Goal: Information Seeking & Learning: Learn about a topic

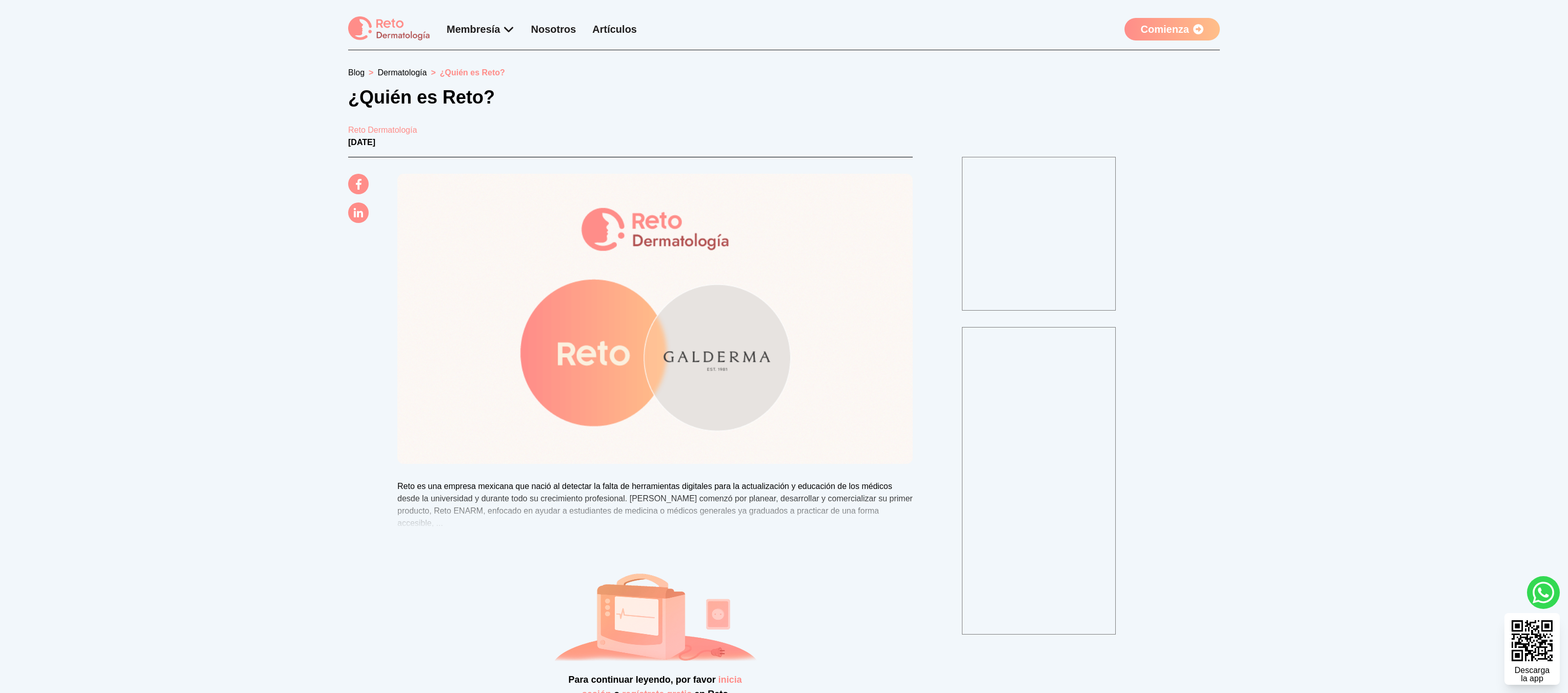
click at [227, 398] on section "Blog > Dermatología > ¿Quién es Reto? ¿Quién es Reto? Reto Dermatología 22 de F…" at bounding box center [784, 479] width 1568 height 858
drag, startPoint x: 221, startPoint y: 399, endPoint x: 201, endPoint y: 400, distance: 20.0
click at [220, 398] on section "Blog > Dermatología > ¿Quién es Reto? ¿Quién es Reto? Reto Dermatología 22 de F…" at bounding box center [784, 479] width 1568 height 858
click at [141, 403] on section "Blog > Dermatología > ¿Quién es Reto? ¿Quién es Reto? Reto Dermatología 22 de F…" at bounding box center [784, 479] width 1568 height 858
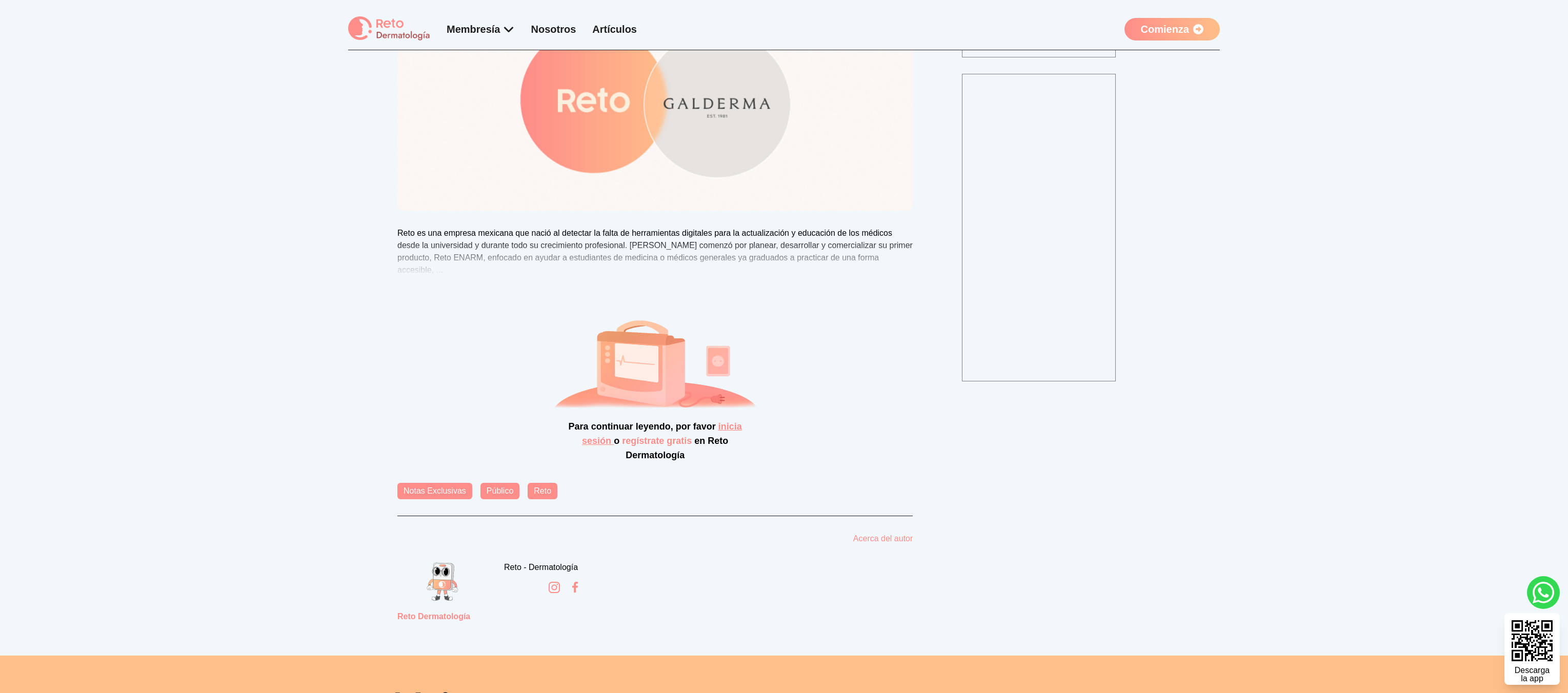
click at [729, 421] on link "inicia sesión" at bounding box center [662, 433] width 160 height 24
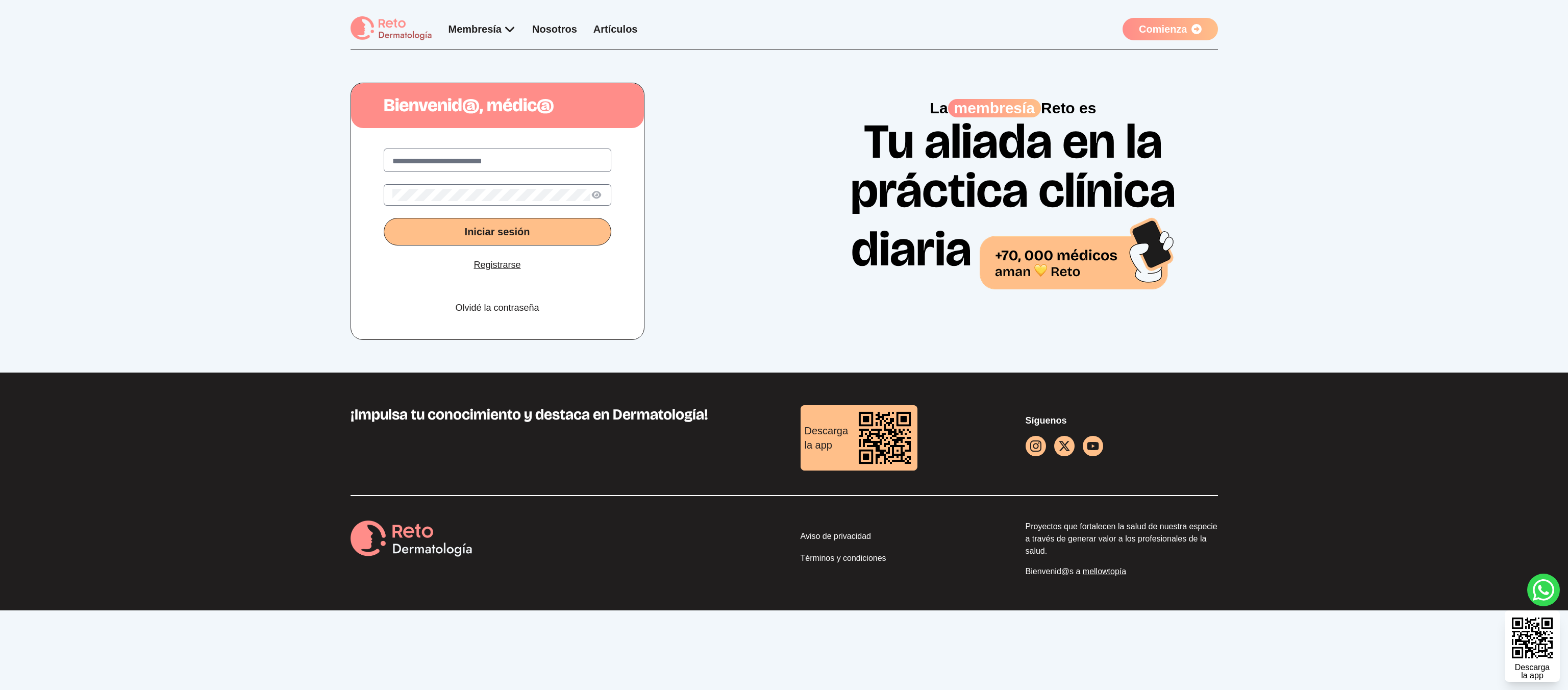
click at [468, 170] on label at bounding box center [497, 160] width 227 height 23
click at [468, 168] on input "text" at bounding box center [497, 161] width 210 height 12
click at [467, 158] on input "text" at bounding box center [497, 161] width 210 height 12
type input "**********"
click at [384, 218] on button "Iniciar sesión" at bounding box center [497, 232] width 227 height 28
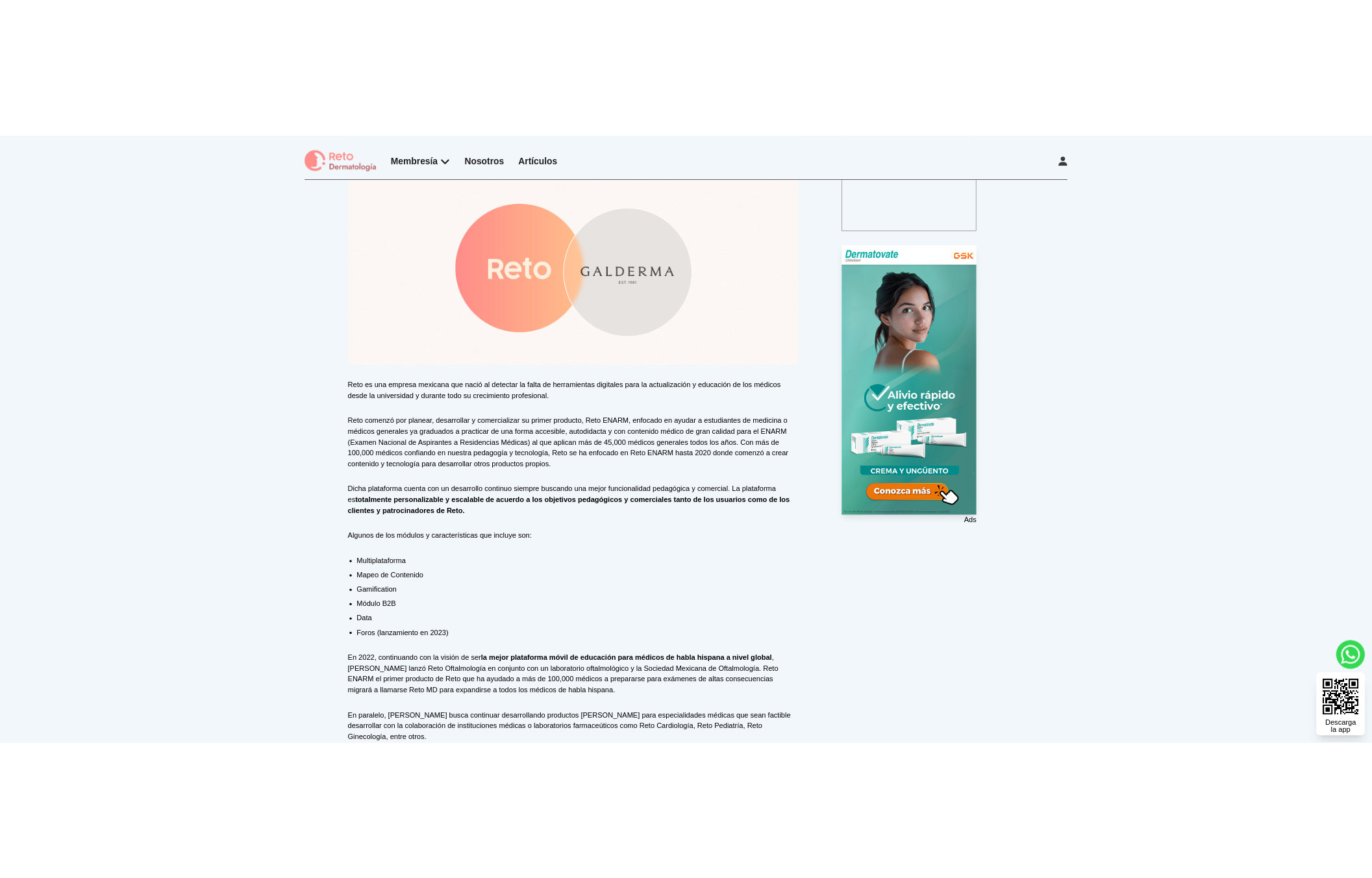
scroll to position [118, 0]
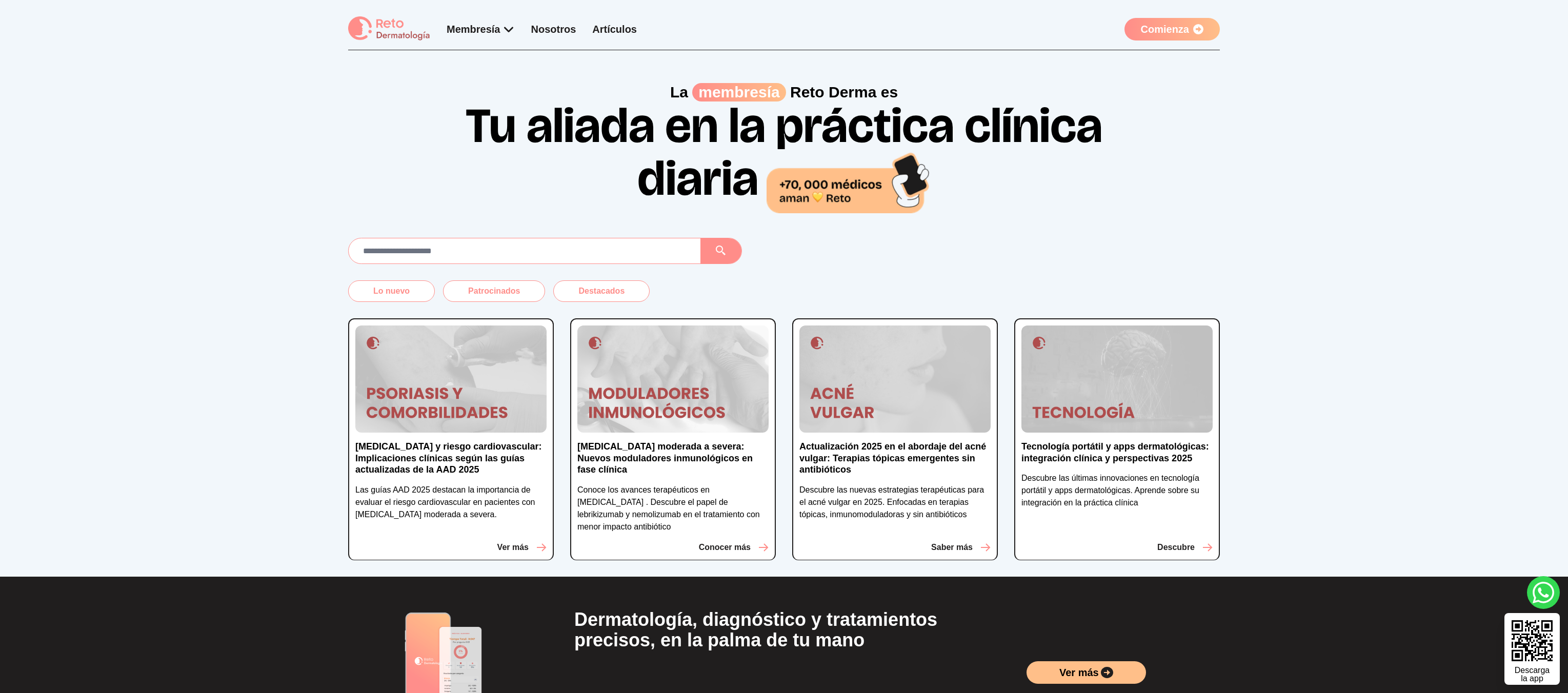
click at [144, 265] on div "Lo nuevo Patrocinados Destacados [MEDICAL_DATA] y riesgo cardiovascular: Implic…" at bounding box center [784, 407] width 1568 height 339
click at [1176, 43] on div "Membresía App Reto Dermatología Examen CMD Eventos Bolsa de empleo Club de bene…" at bounding box center [784, 33] width 872 height 34
click at [1175, 34] on link "Comienza" at bounding box center [1172, 29] width 96 height 23
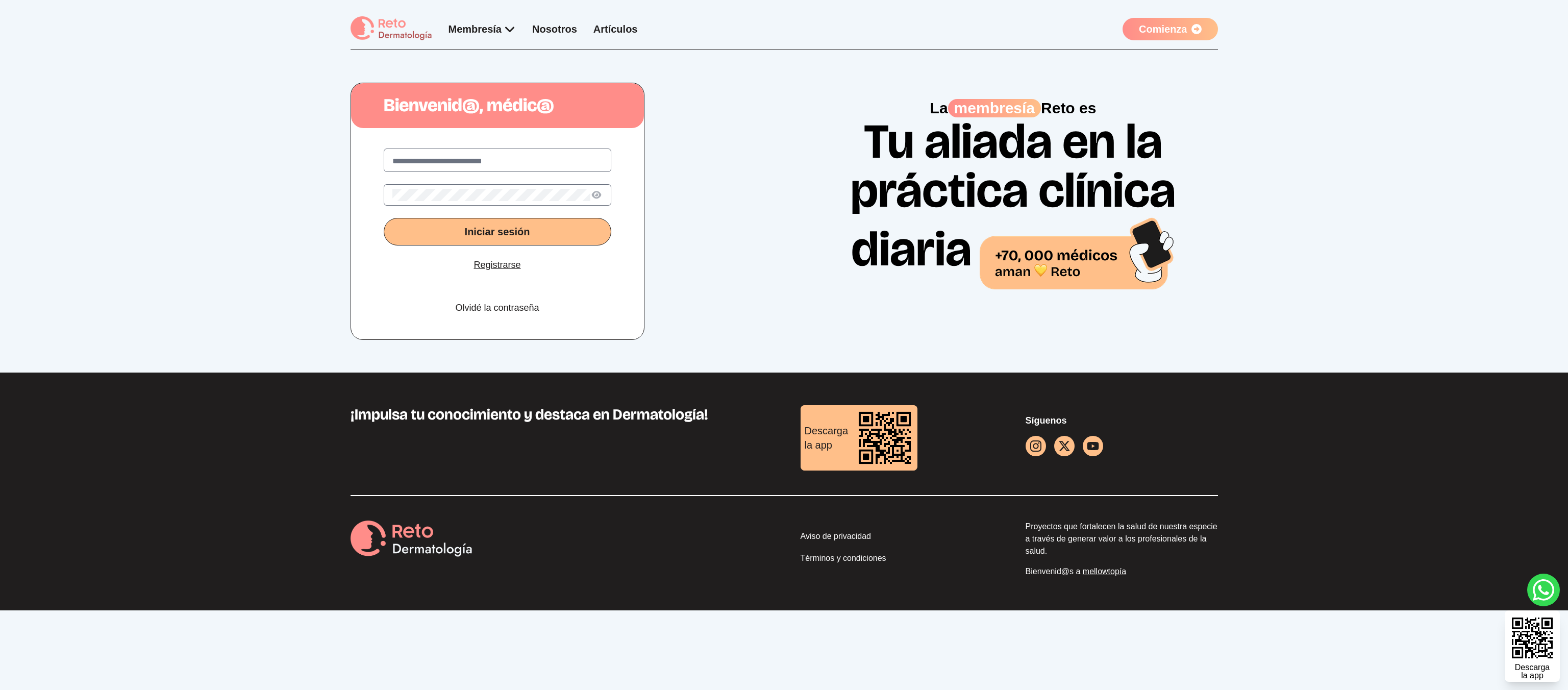
click at [82, 72] on div "Bienvenid@, médic@ Iniciar sesión Registrarse Olvidé la contraseña La membresía…" at bounding box center [784, 211] width 1568 height 323
click at [55, 140] on div "Bienvenid@, médic@ Iniciar sesión Registrarse Olvidé la contraseña La membresía…" at bounding box center [784, 211] width 1568 height 323
click at [119, 103] on div "Bienvenid@, médic@ Iniciar sesión Registrarse Olvidé la contraseña La membresía…" at bounding box center [784, 211] width 1568 height 323
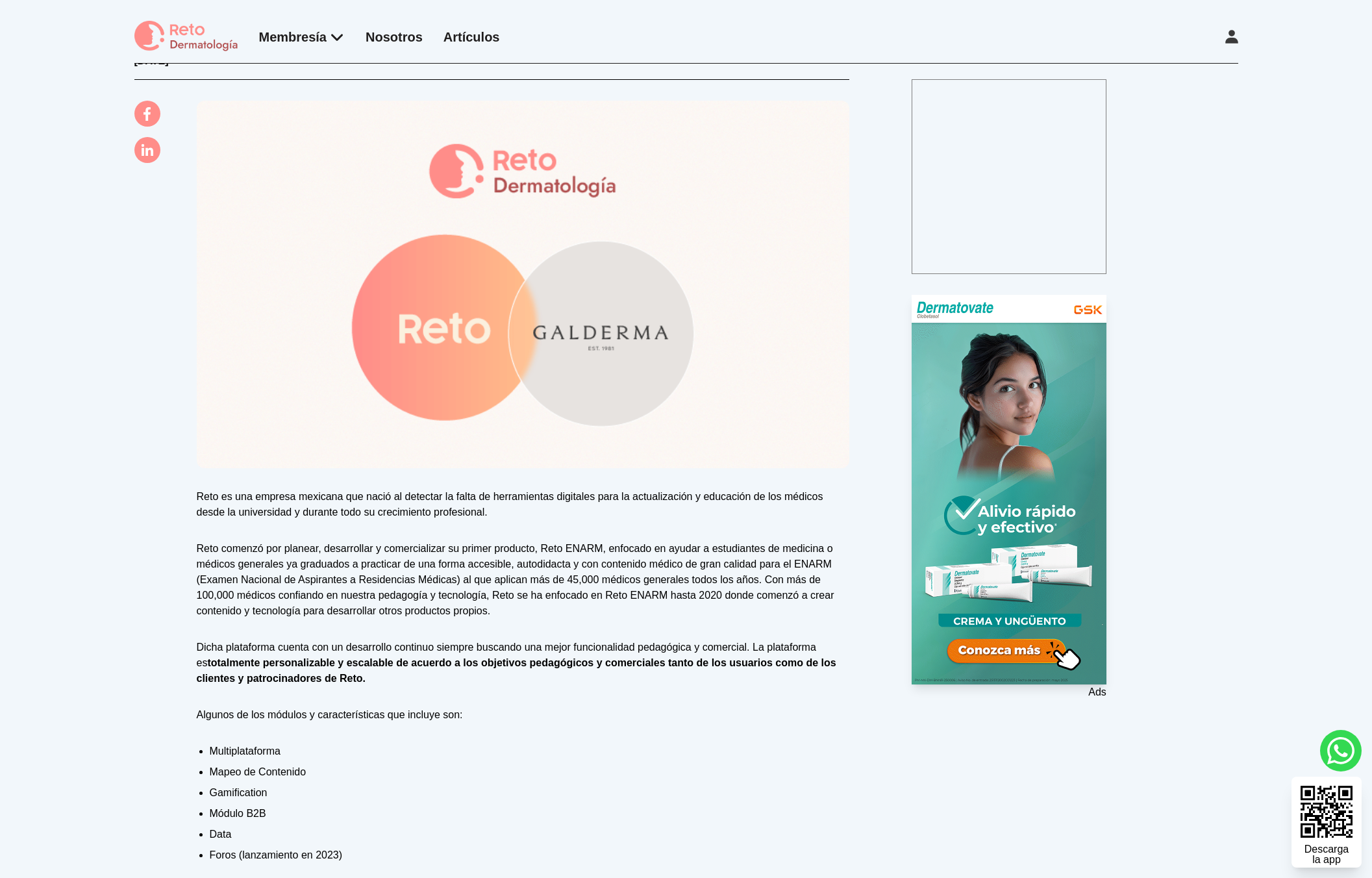
scroll to position [118, 0]
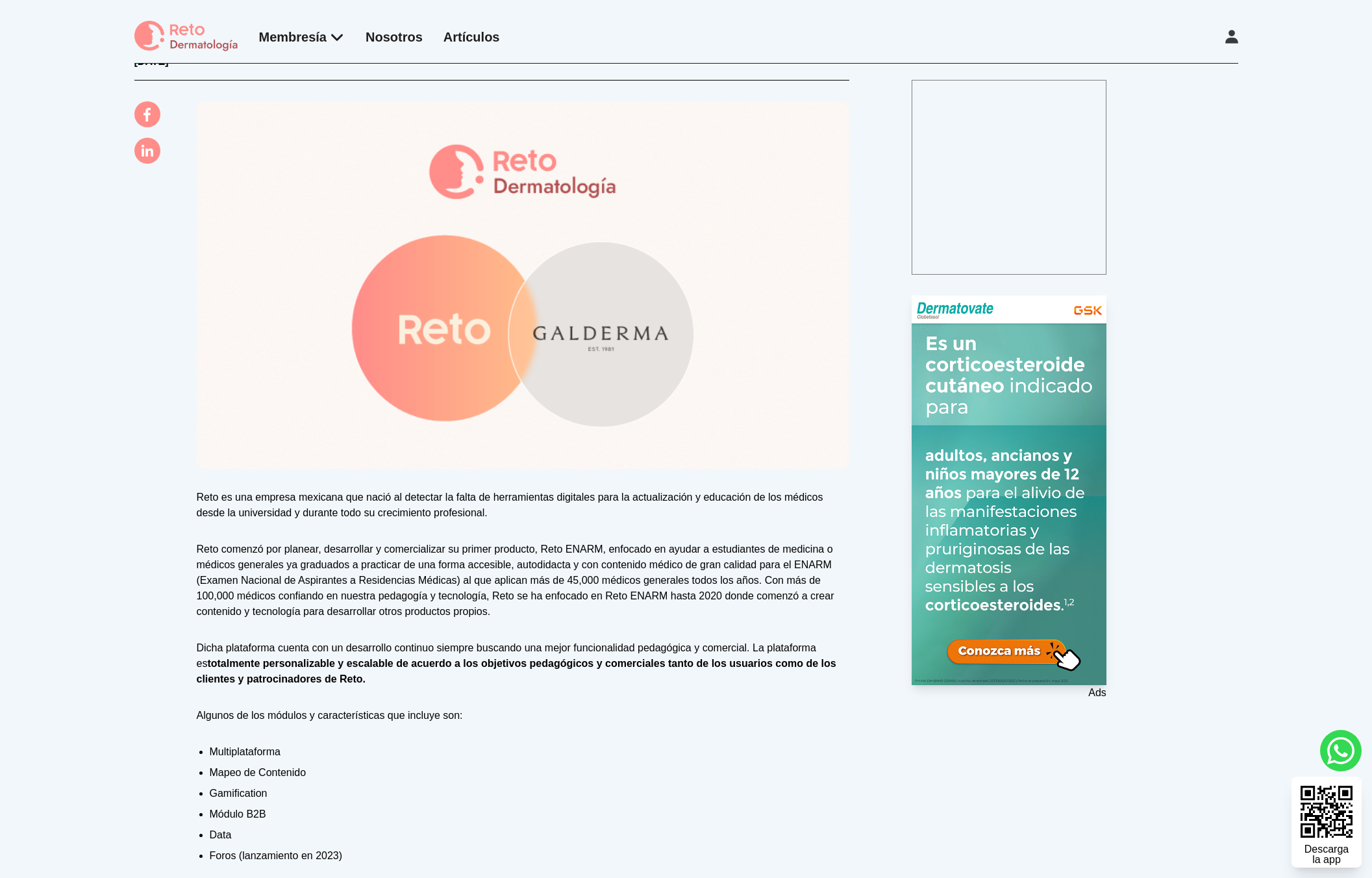
click at [1146, 342] on div "Ads" at bounding box center [1074, 498] width 326 height 405
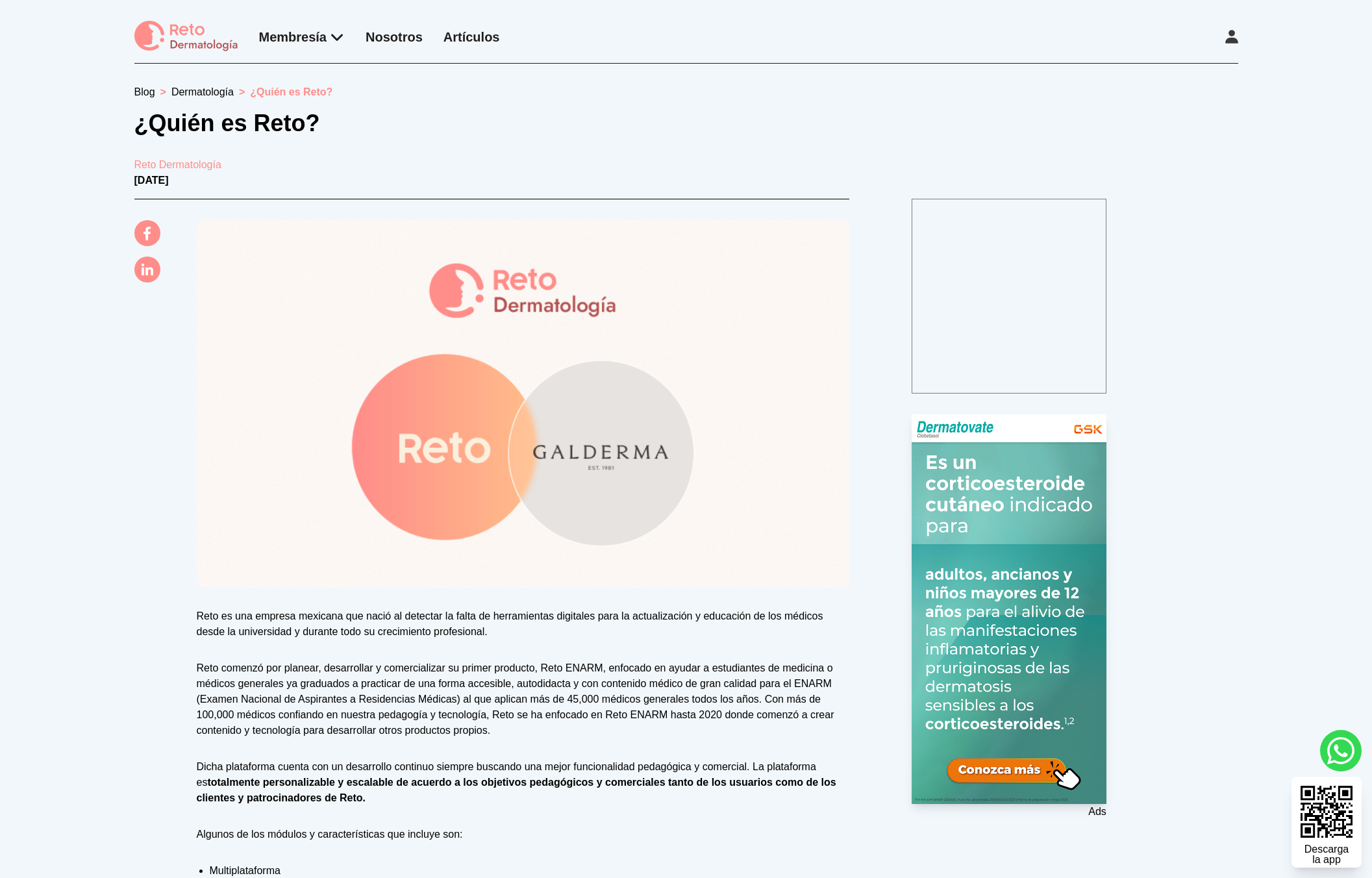
click at [1180, 181] on p "22 de Febrero de 2023" at bounding box center [686, 180] width 1104 height 15
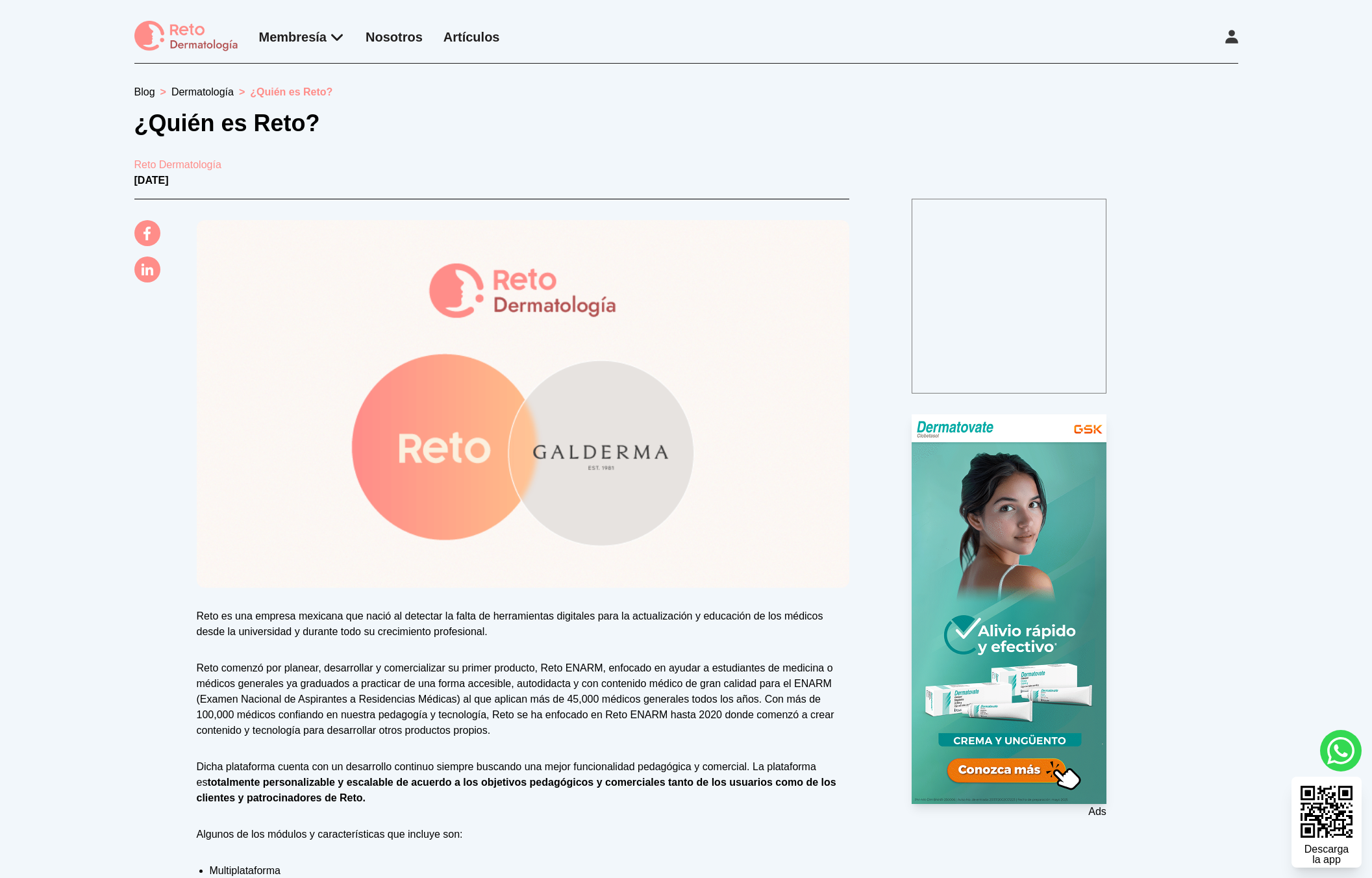
click at [109, 29] on div "Membresía App Reto Dermatología Examen CMD Eventos Bolsa de empleo Club de bene…" at bounding box center [686, 32] width 1372 height 63
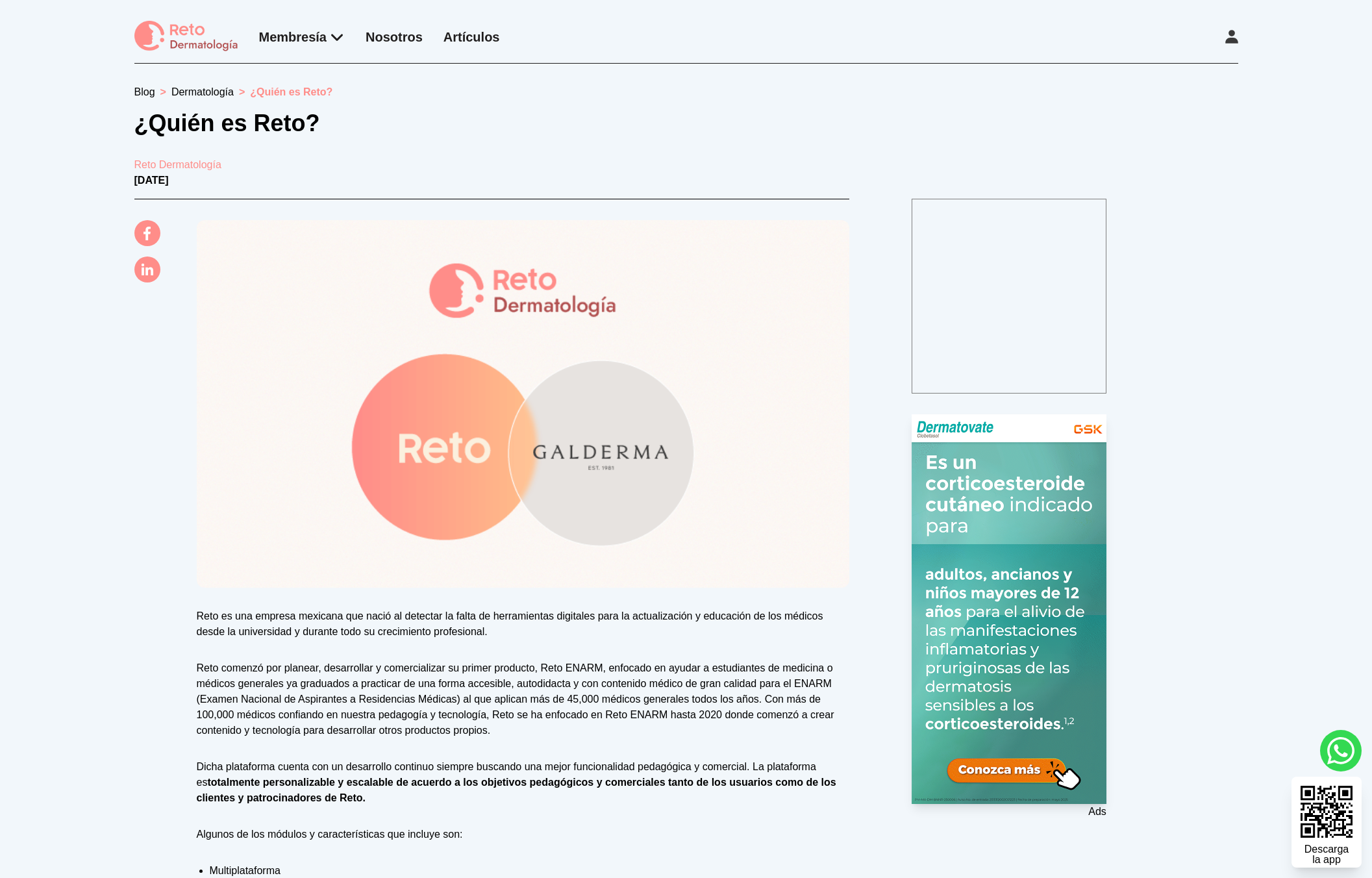
click at [148, 38] on img at bounding box center [186, 36] width 104 height 32
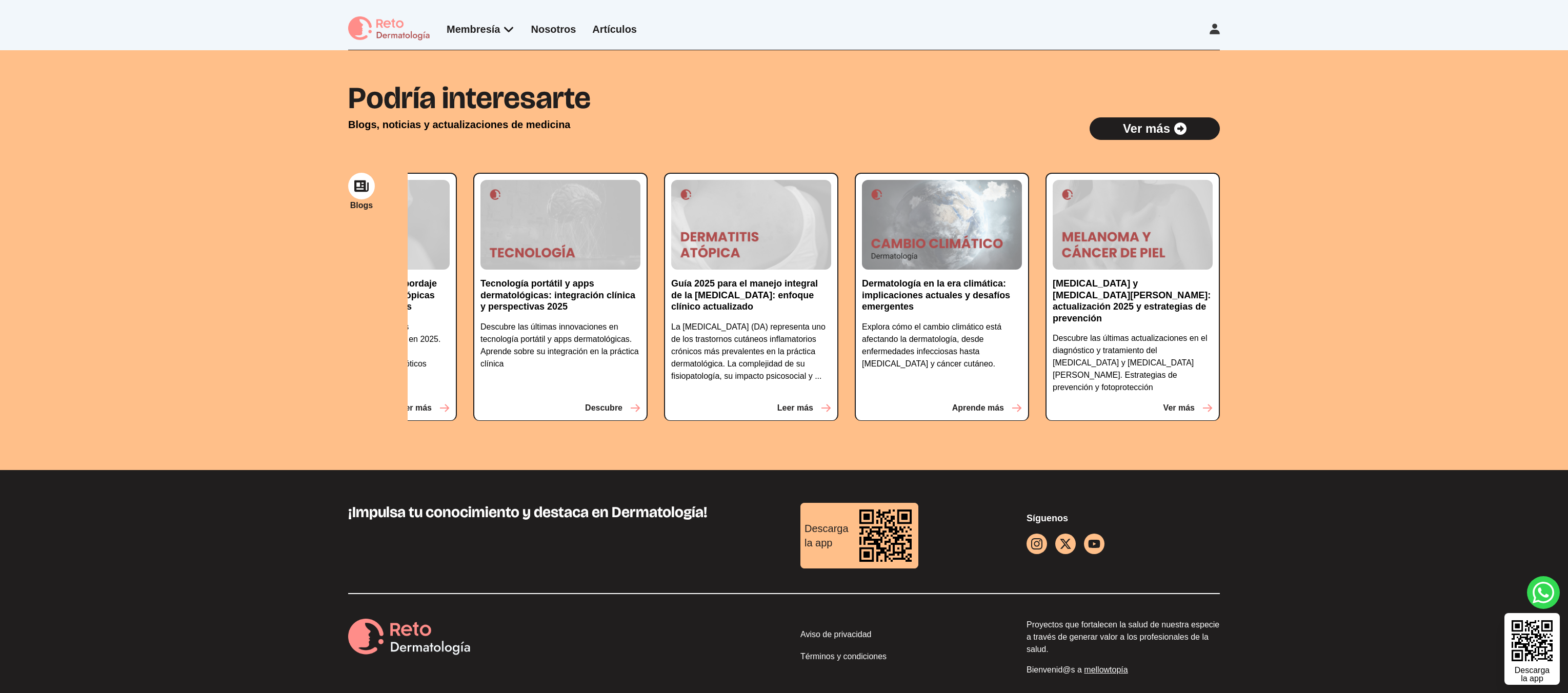
scroll to position [2836, 0]
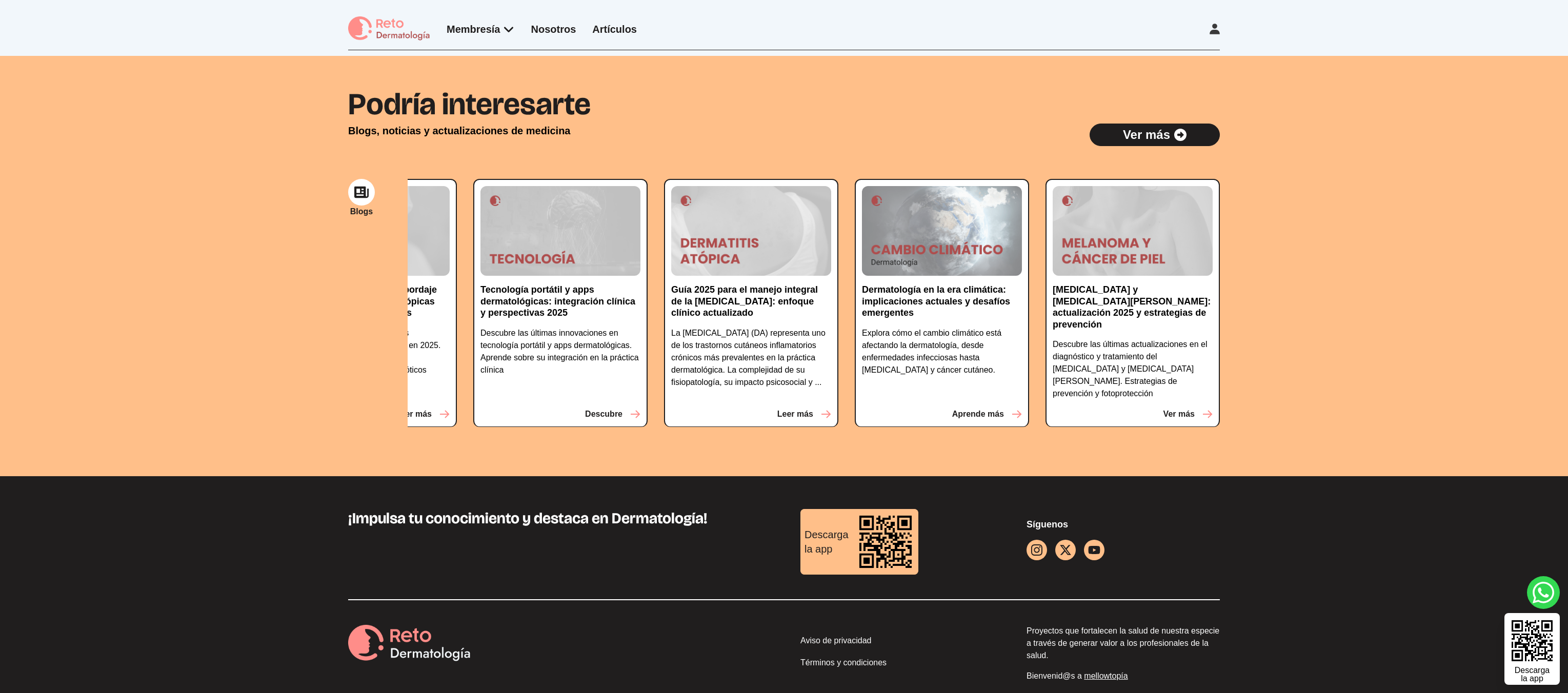
click at [969, 408] on p "Aprende más" at bounding box center [978, 414] width 52 height 12
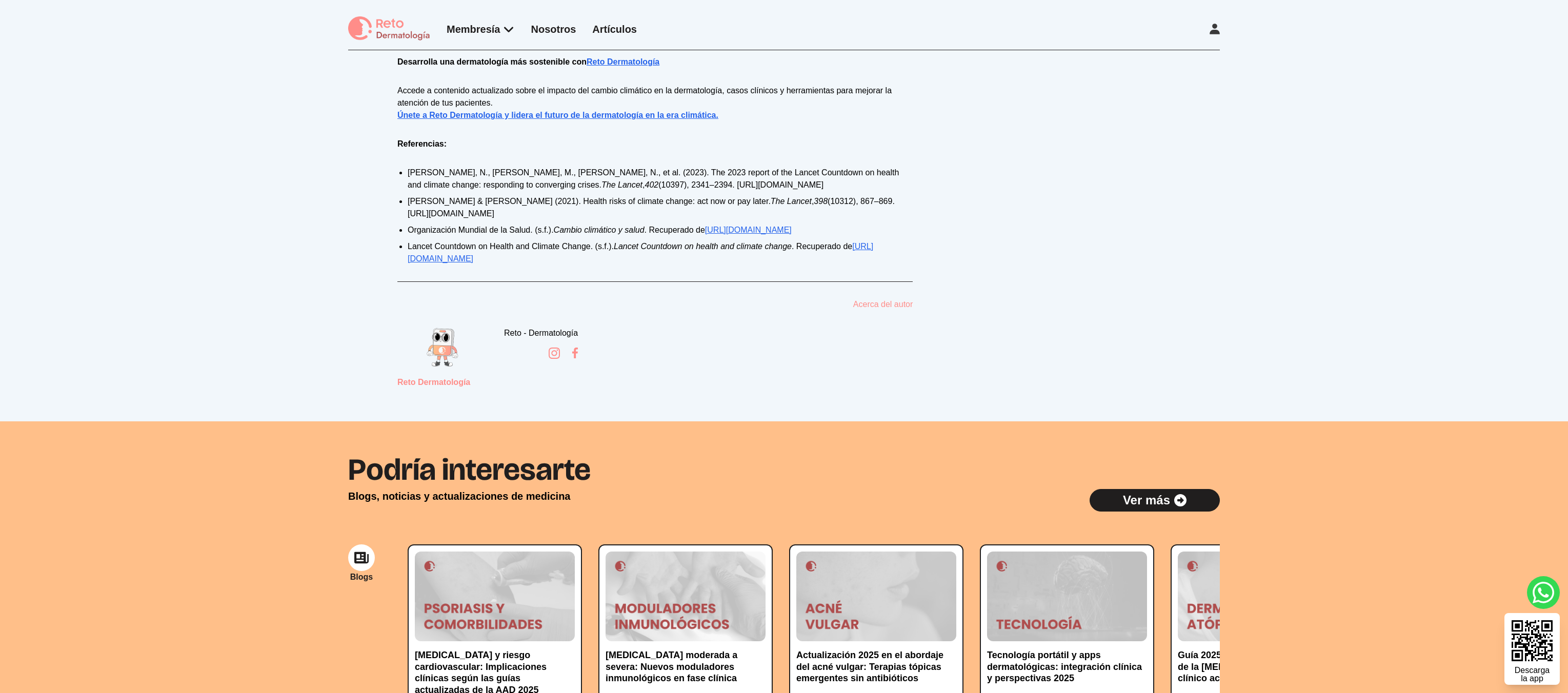
scroll to position [1641, 0]
